Goal: Find specific page/section: Find specific page/section

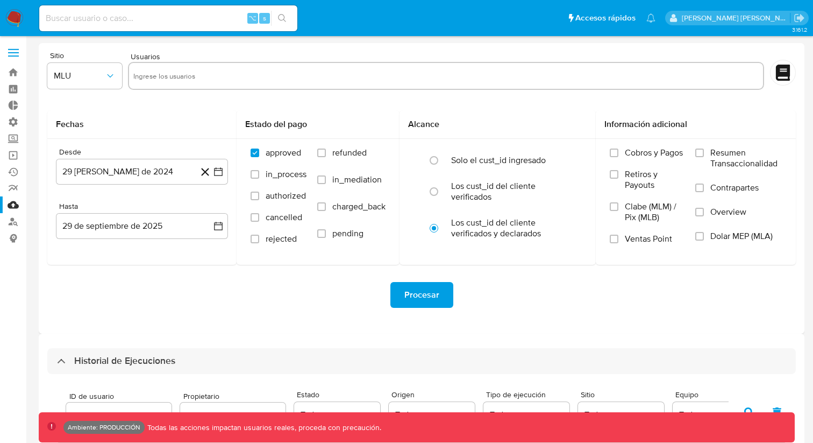
select select "10"
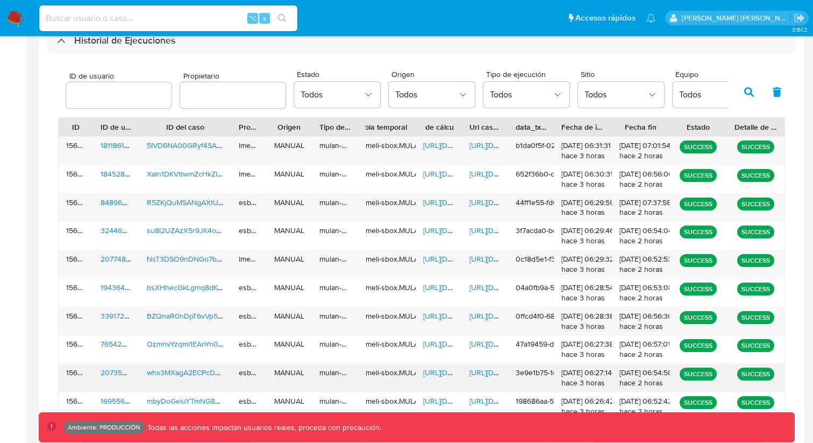
scroll to position [398, 0]
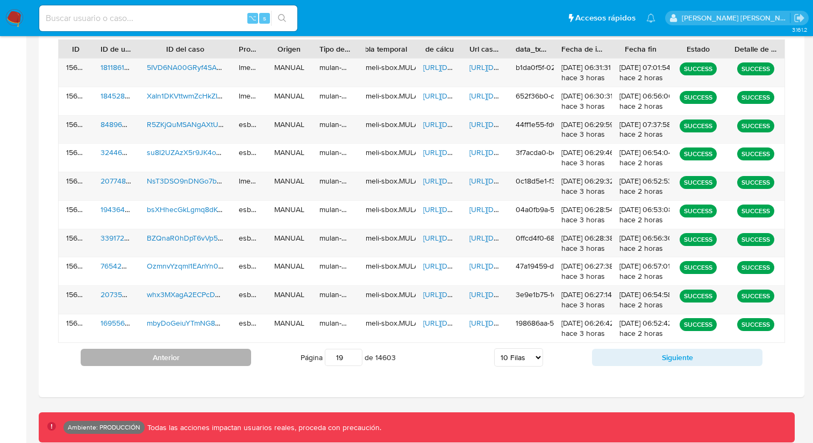
click at [242, 349] on button "Anterior" at bounding box center [166, 357] width 171 height 17
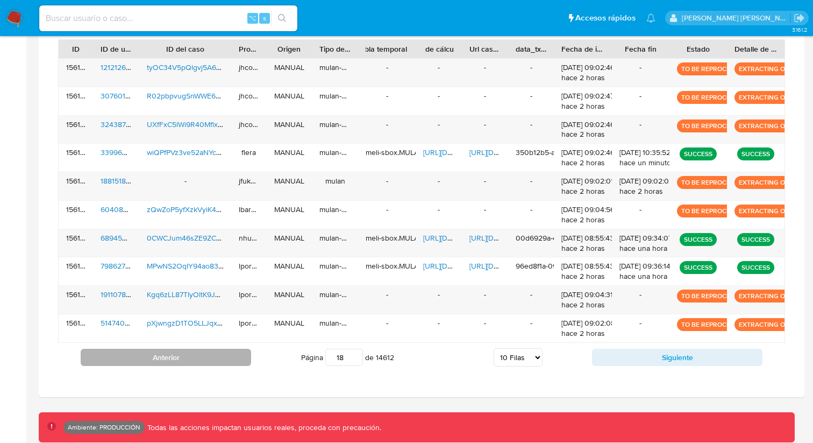
click at [217, 360] on button "Anterior" at bounding box center [166, 357] width 171 height 17
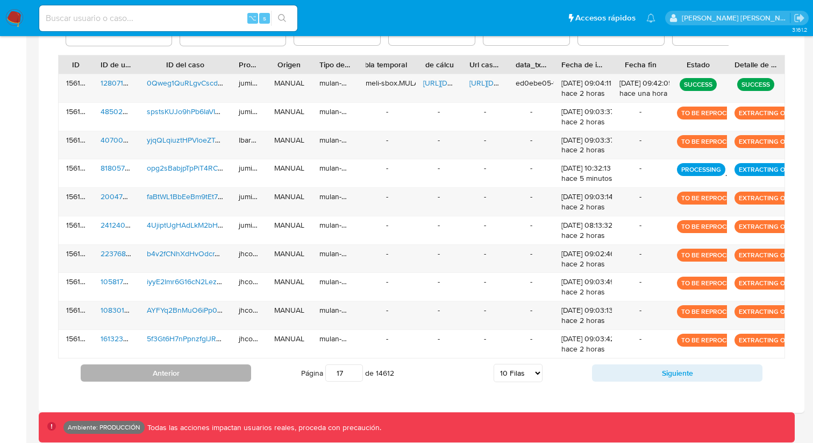
click at [212, 366] on button "Anterior" at bounding box center [166, 372] width 171 height 17
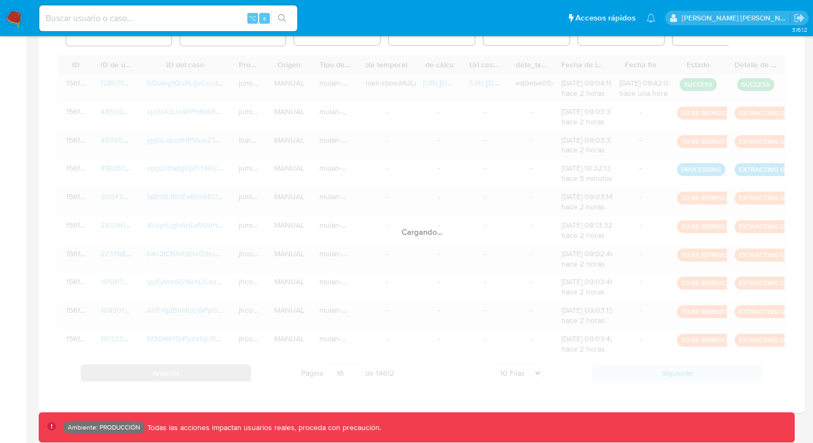
scroll to position [386, 0]
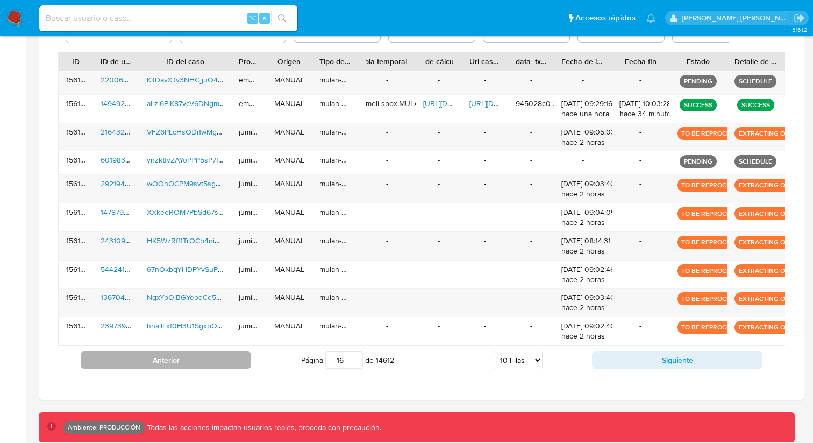
click at [212, 366] on button "Anterior" at bounding box center [166, 359] width 171 height 17
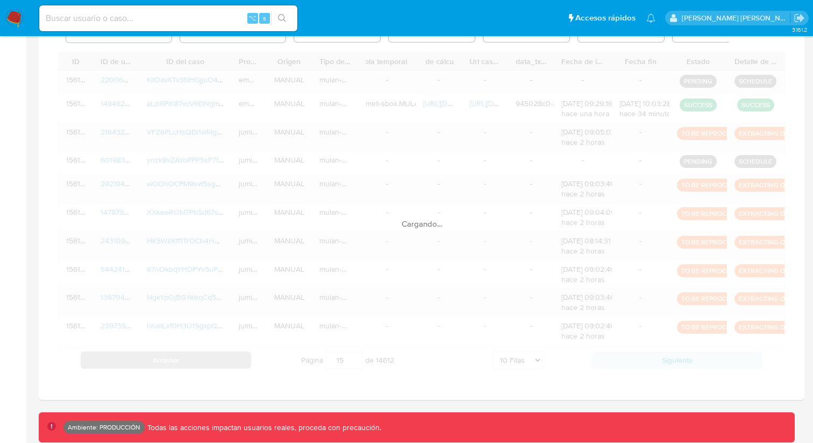
scroll to position [379, 0]
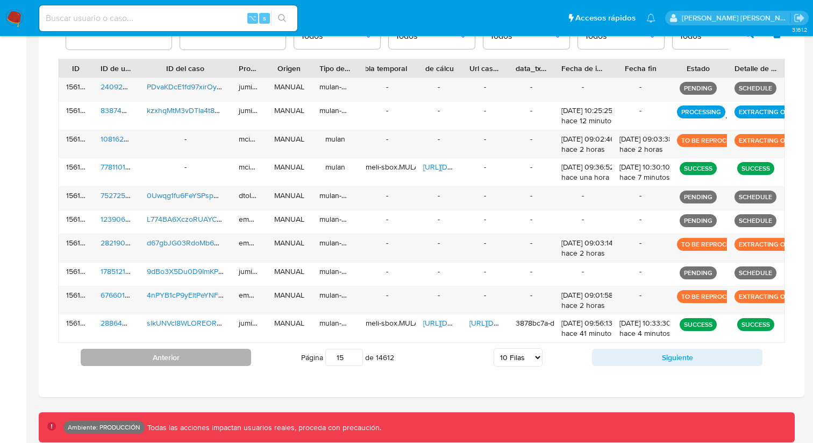
click at [212, 366] on div "Anterior Página 19 de 14612 5 [PERSON_NAME] 10 [PERSON_NAME] 20 [PERSON_NAME] 2…" at bounding box center [421, 357] width 727 height 29
click at [214, 364] on button "Anterior" at bounding box center [166, 357] width 171 height 17
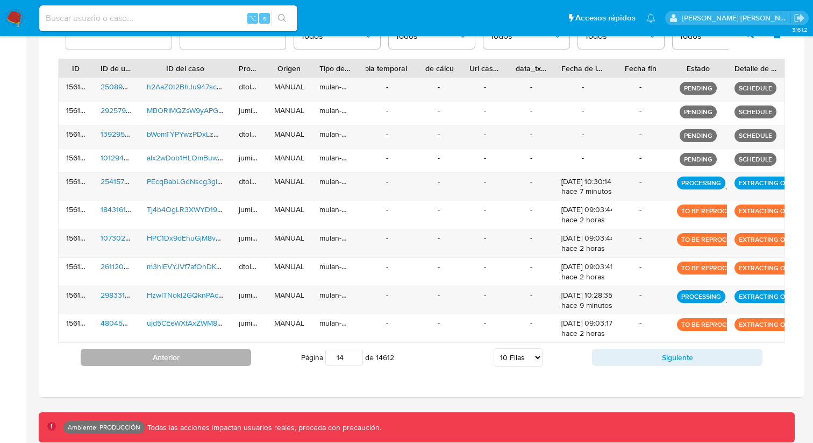
click at [214, 364] on button "Anterior" at bounding box center [166, 357] width 171 height 17
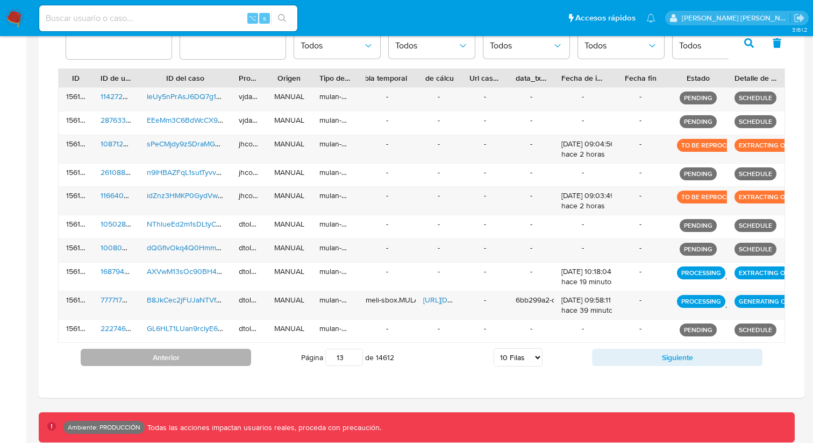
scroll to position [370, 0]
click at [214, 364] on button "Anterior" at bounding box center [166, 357] width 171 height 17
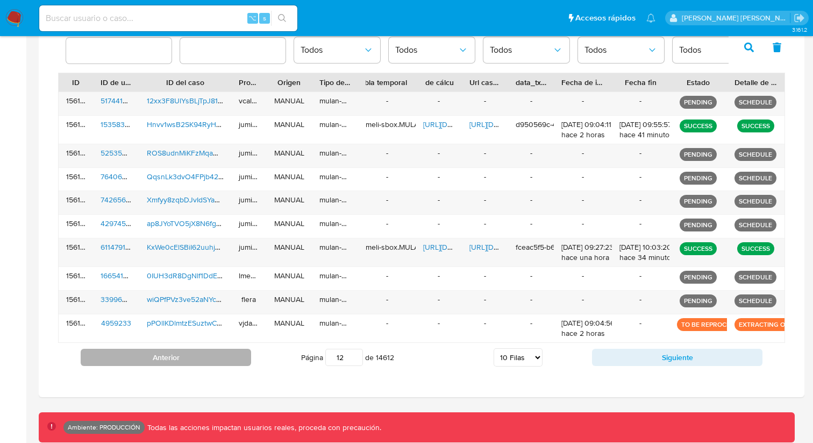
scroll to position [365, 0]
click at [214, 364] on button "Anterior" at bounding box center [166, 357] width 171 height 17
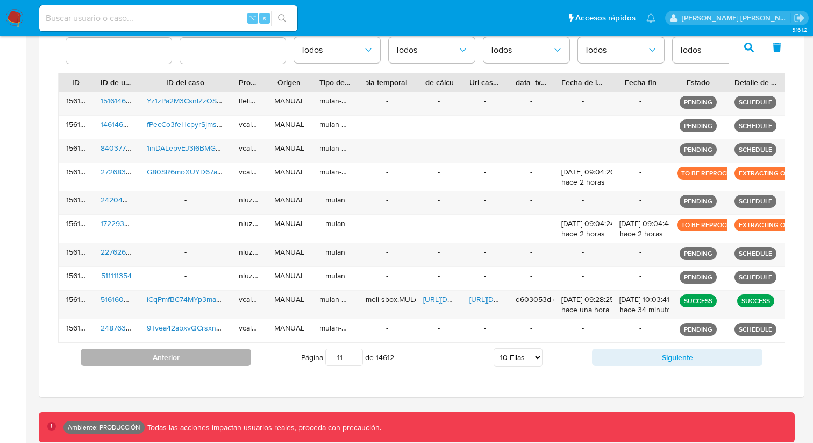
click at [214, 364] on button "Anterior" at bounding box center [166, 357] width 171 height 17
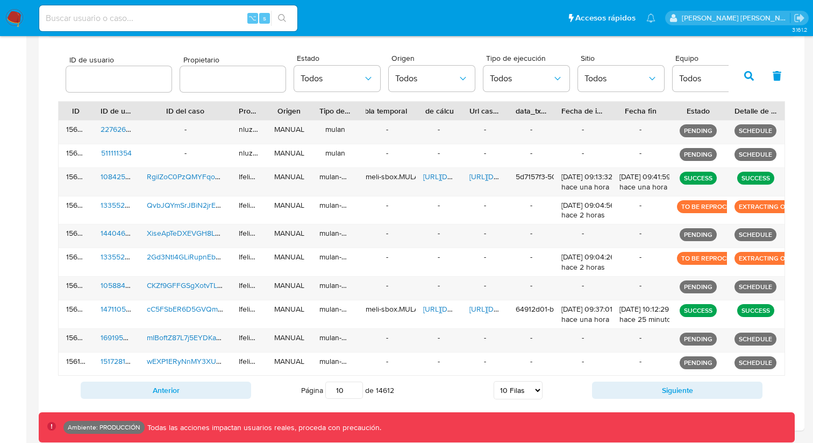
scroll to position [337, 0]
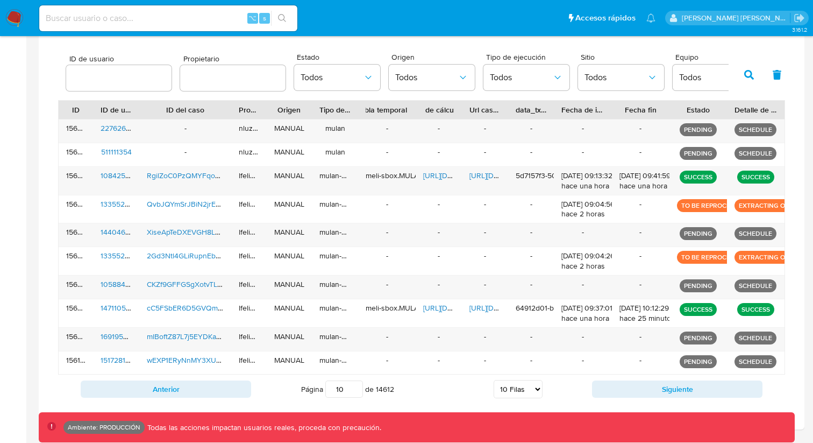
click at [346, 391] on input "19" at bounding box center [344, 388] width 38 height 17
type input "1"
click at [496, 385] on select "5 Filas 10 Filas 20 Filas 25 Filas 50 Filas 100 Filas" at bounding box center [518, 389] width 49 height 18
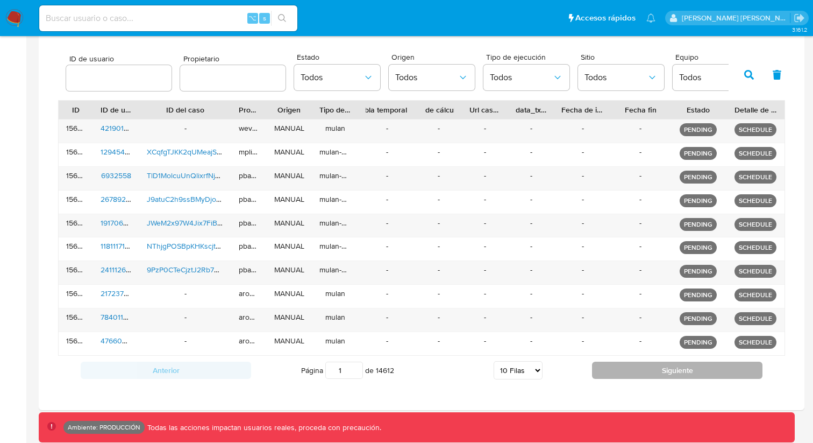
click at [647, 371] on button "Siguiente" at bounding box center [677, 369] width 171 height 17
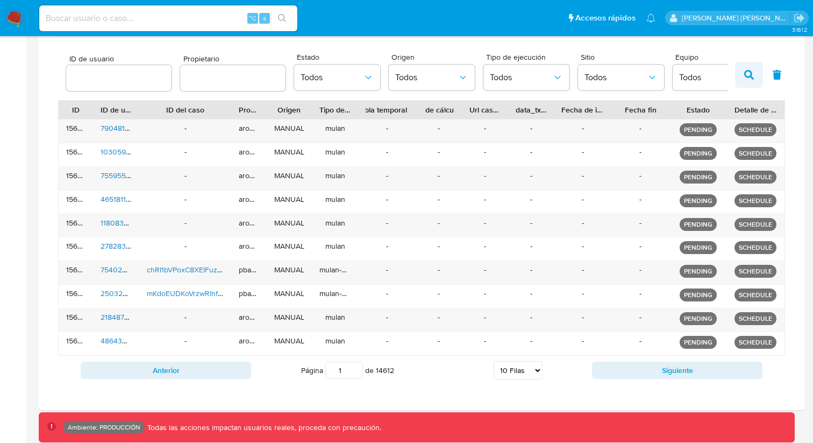
click at [745, 79] on icon "button" at bounding box center [749, 75] width 10 height 10
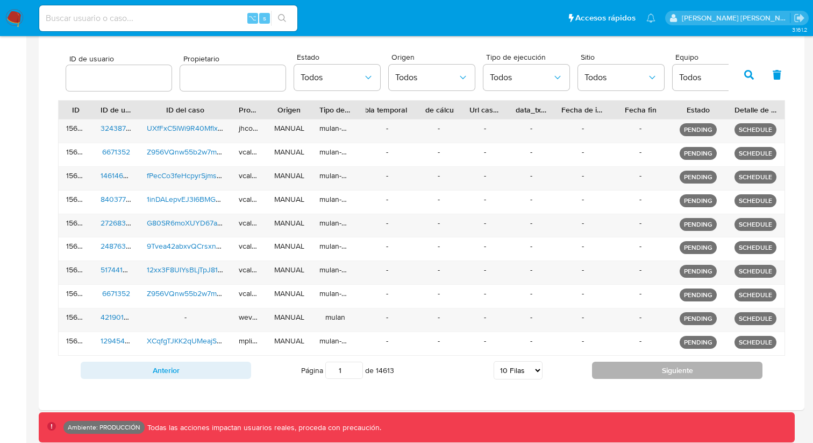
click at [665, 373] on button "Siguiente" at bounding box center [677, 369] width 171 height 17
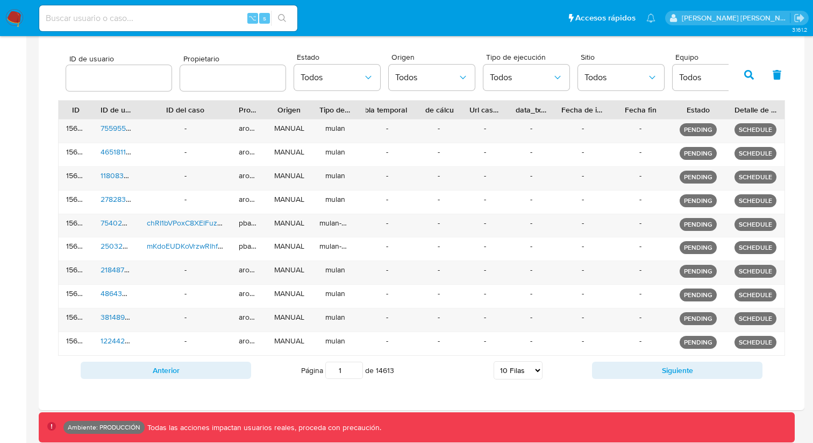
click at [525, 371] on select "5 Filas 10 Filas 20 Filas 25 Filas 50 Filas 100 Filas" at bounding box center [518, 370] width 49 height 18
select select "25"
click at [494, 361] on select "5 Filas 10 Filas 20 Filas 25 Filas 50 Filas 100 Filas" at bounding box center [518, 370] width 49 height 18
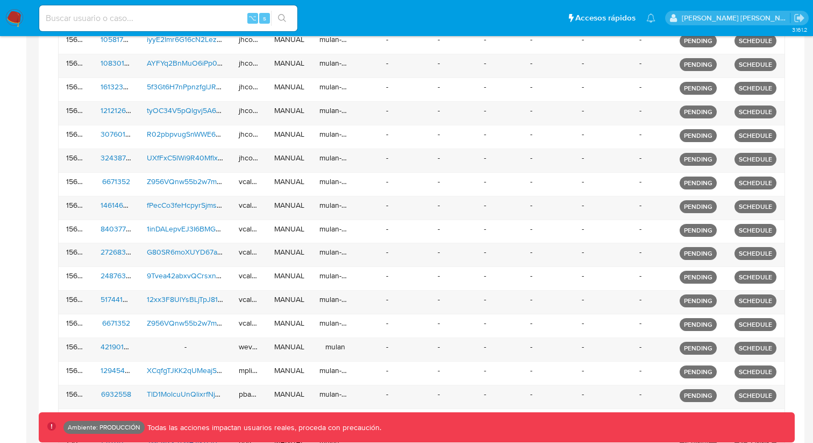
scroll to position [705, 0]
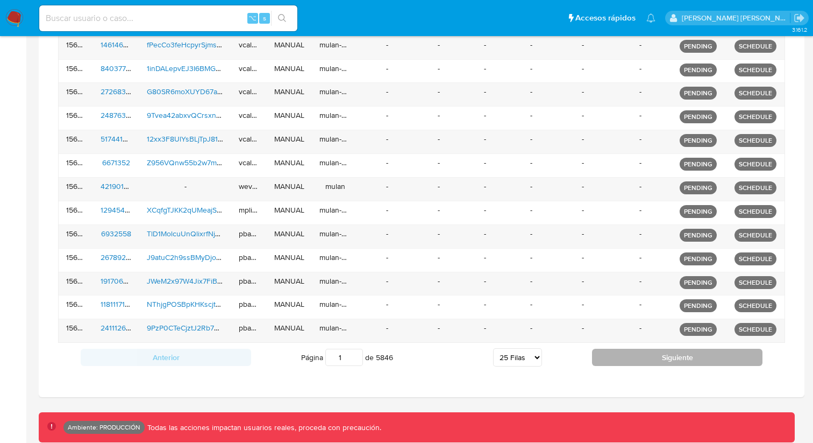
click at [632, 363] on button "Siguiente" at bounding box center [677, 357] width 171 height 17
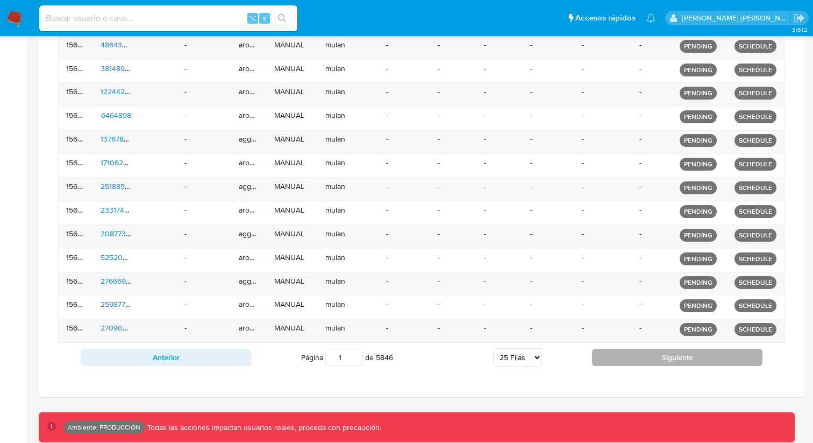
click at [632, 363] on button "Siguiente" at bounding box center [677, 357] width 171 height 17
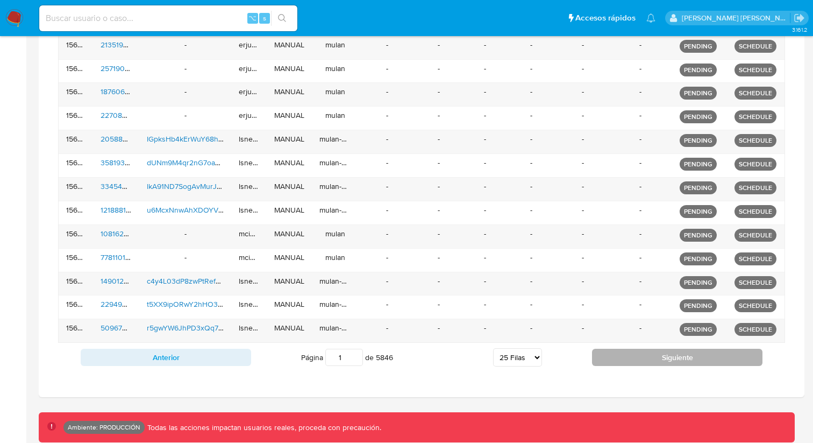
click at [632, 363] on button "Siguiente" at bounding box center [677, 357] width 171 height 17
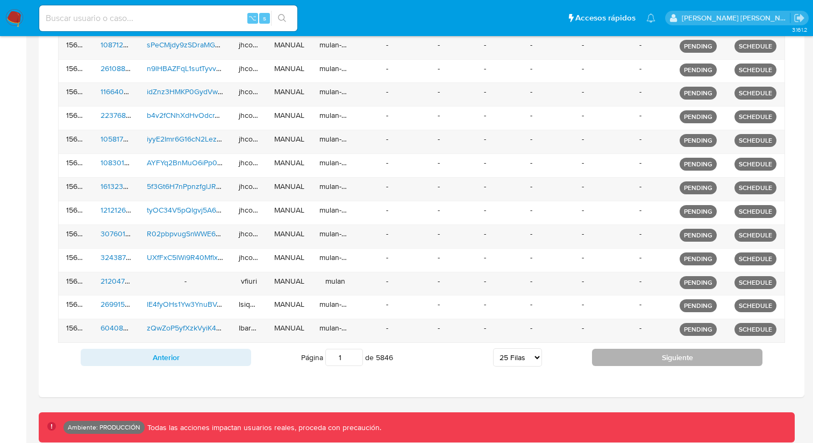
click at [632, 363] on button "Siguiente" at bounding box center [677, 357] width 171 height 17
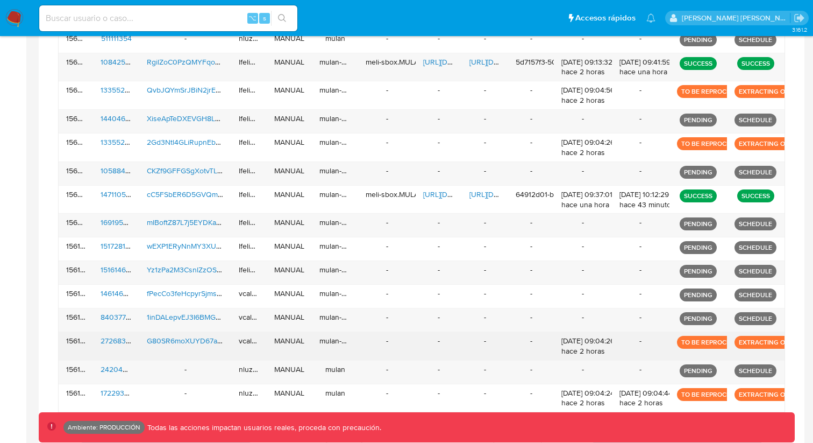
scroll to position [748, 0]
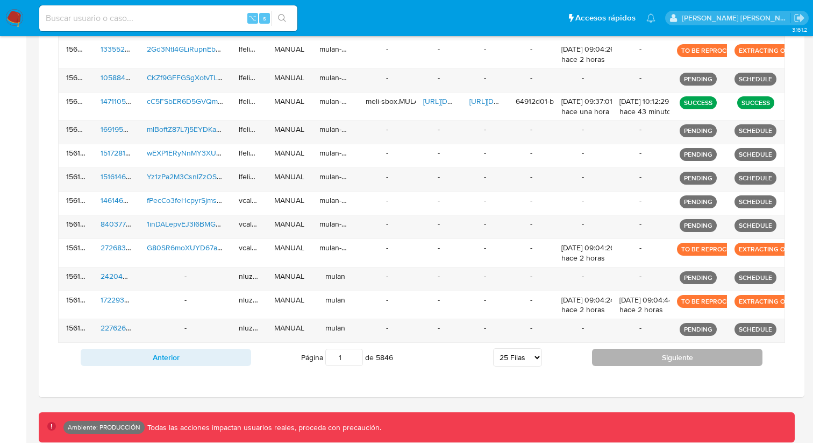
click at [651, 364] on button "Siguiente" at bounding box center [677, 357] width 171 height 17
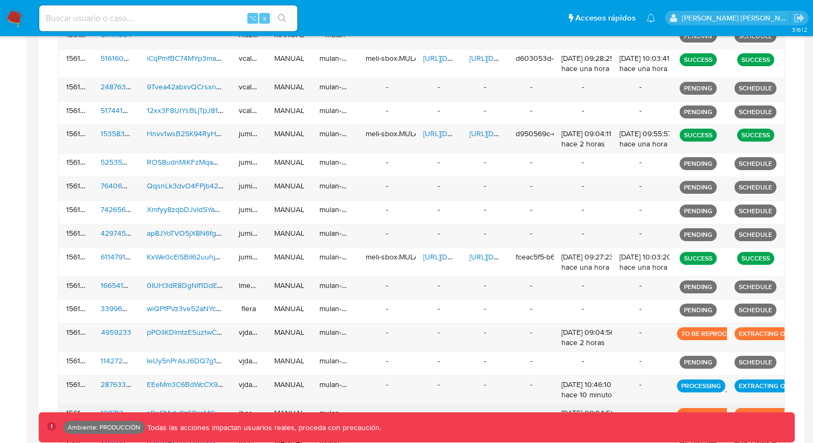
scroll to position [204, 0]
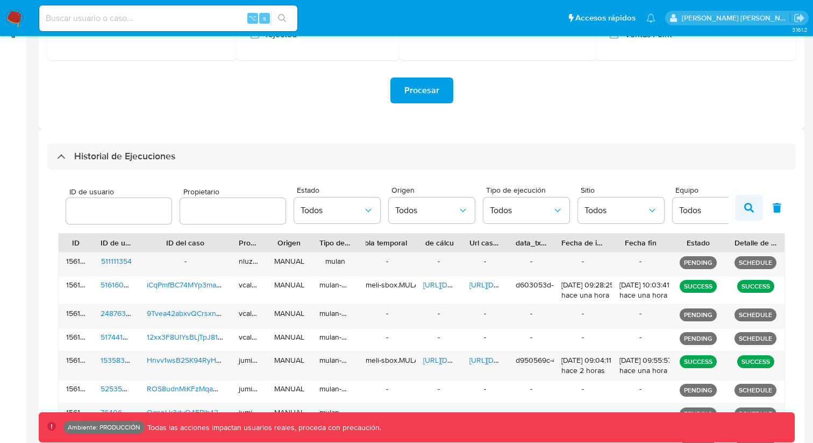
click at [748, 197] on button "button" at bounding box center [749, 208] width 28 height 26
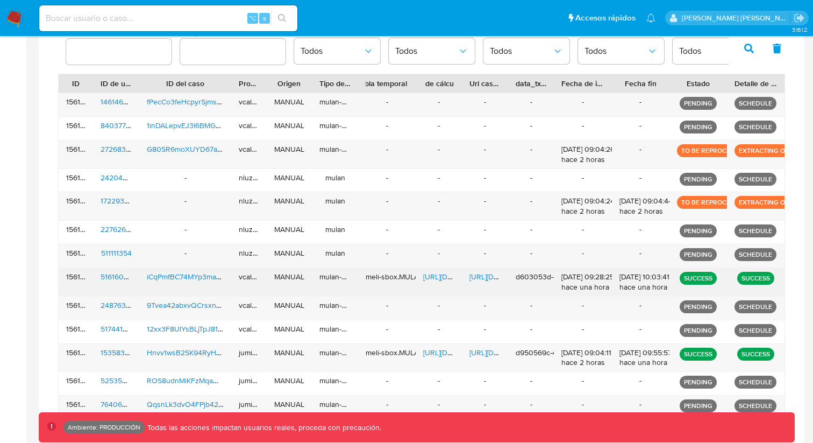
scroll to position [315, 0]
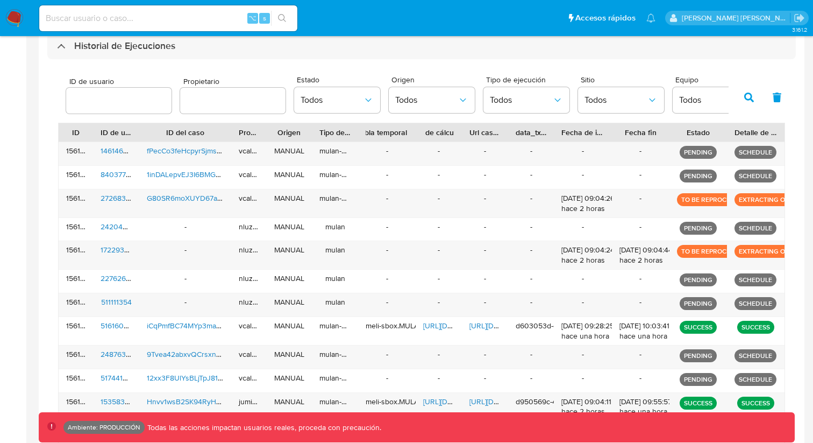
click at [740, 102] on button "button" at bounding box center [749, 97] width 28 height 26
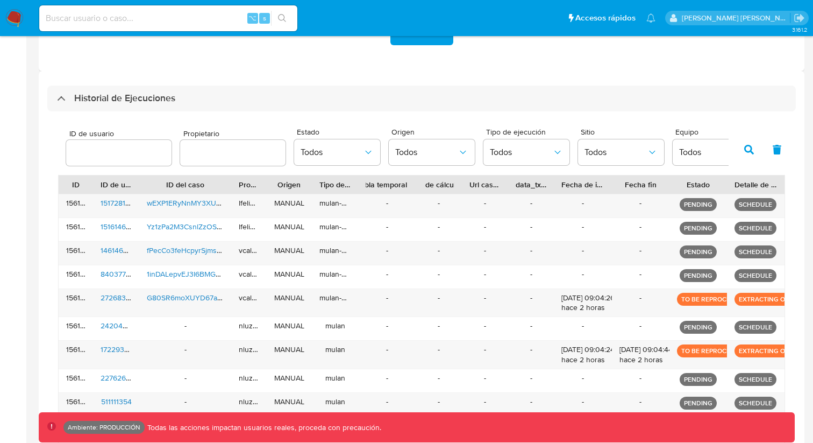
scroll to position [347, 0]
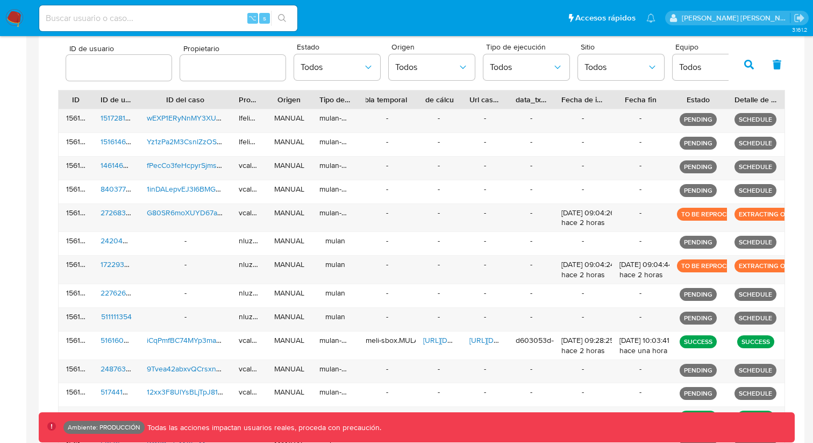
click at [752, 72] on button "button" at bounding box center [749, 65] width 28 height 26
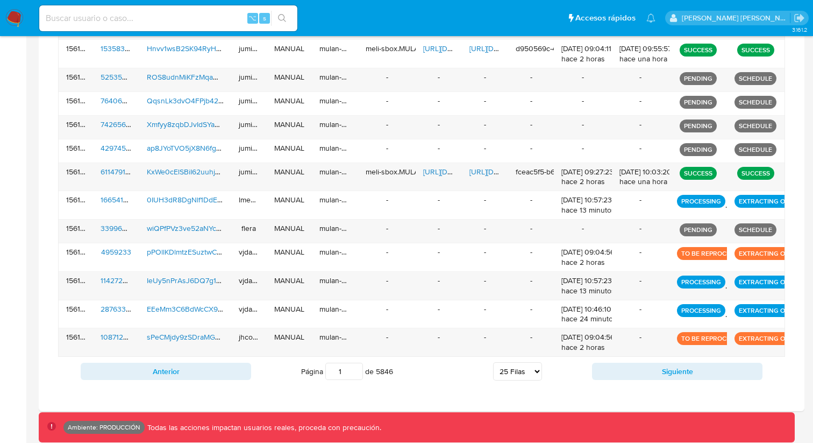
scroll to position [728, 0]
